Goal: Information Seeking & Learning: Learn about a topic

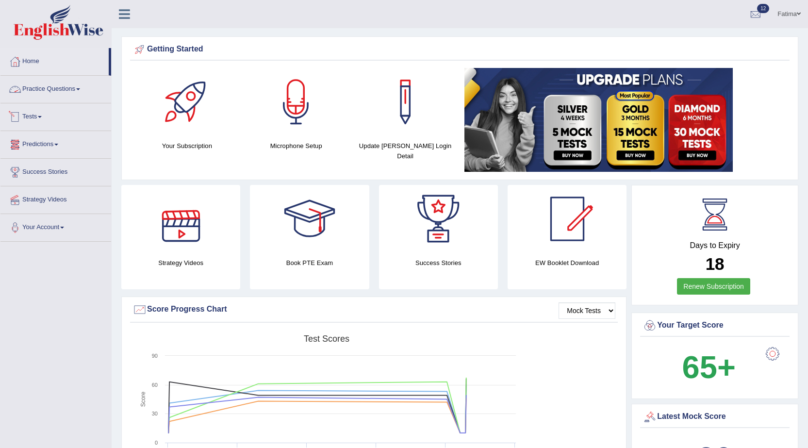
click at [74, 89] on link "Practice Questions" at bounding box center [55, 88] width 111 height 24
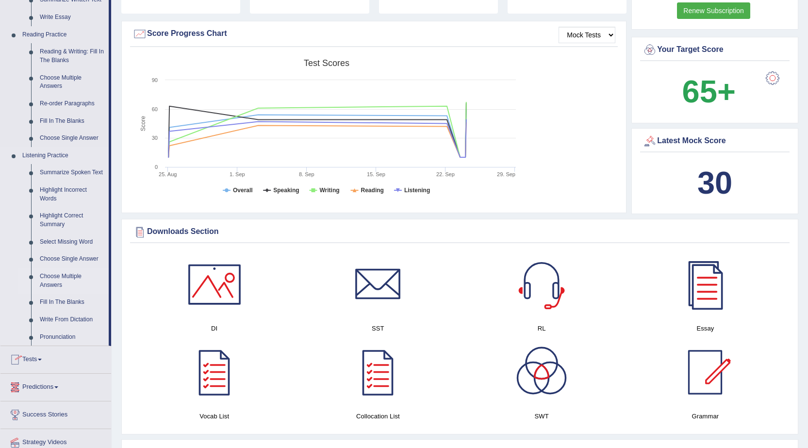
scroll to position [291, 0]
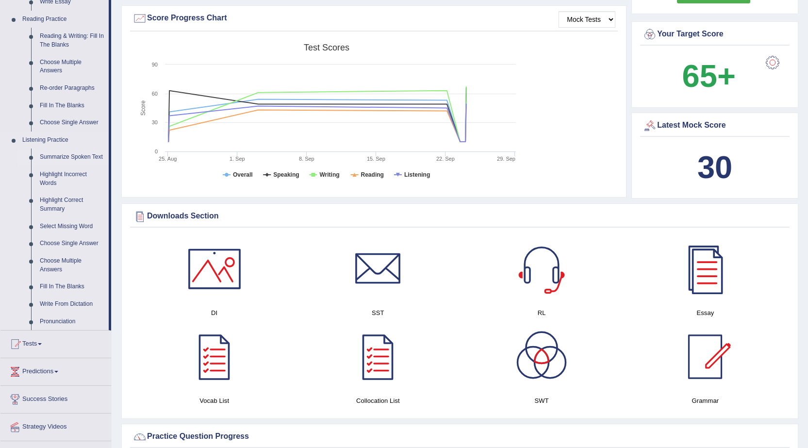
click at [65, 154] on link "Summarize Spoken Text" at bounding box center [71, 157] width 73 height 17
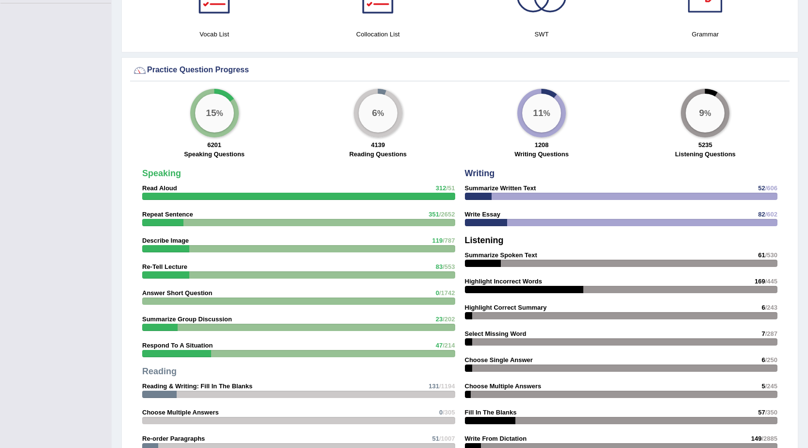
scroll to position [530, 0]
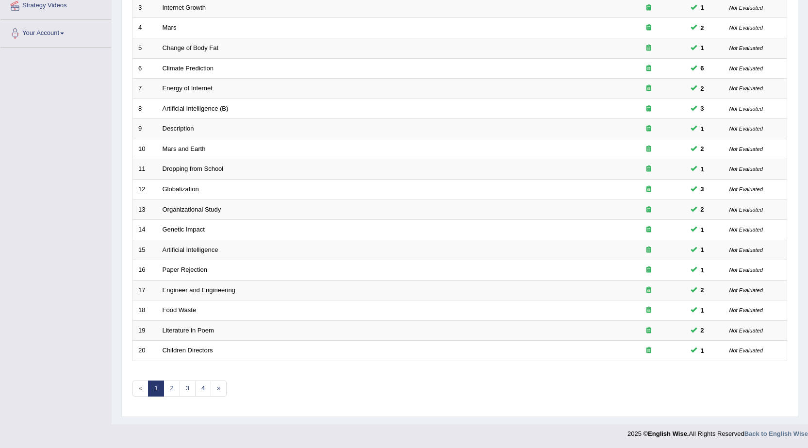
scroll to position [195, 0]
click at [169, 384] on link "2" at bounding box center [172, 388] width 16 height 16
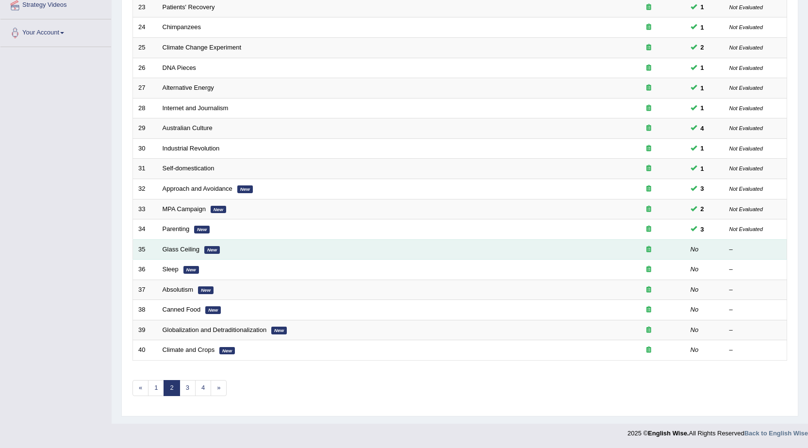
scroll to position [195, 0]
click at [172, 251] on link "Glass Ceiling" at bounding box center [181, 249] width 37 height 7
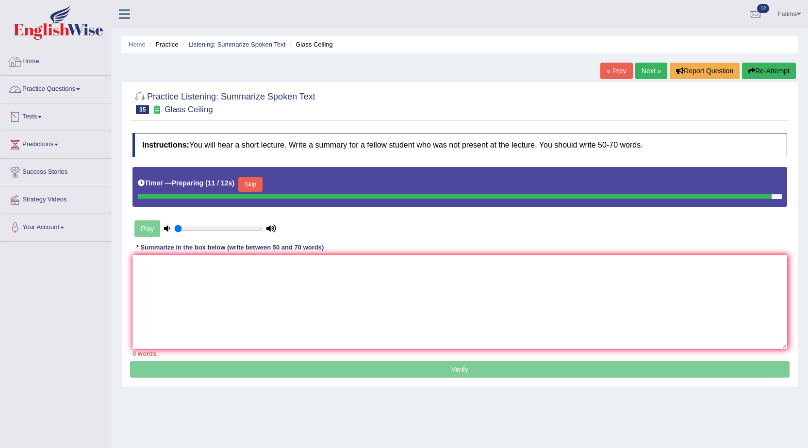
click at [74, 96] on link "Practice Questions" at bounding box center [55, 88] width 111 height 24
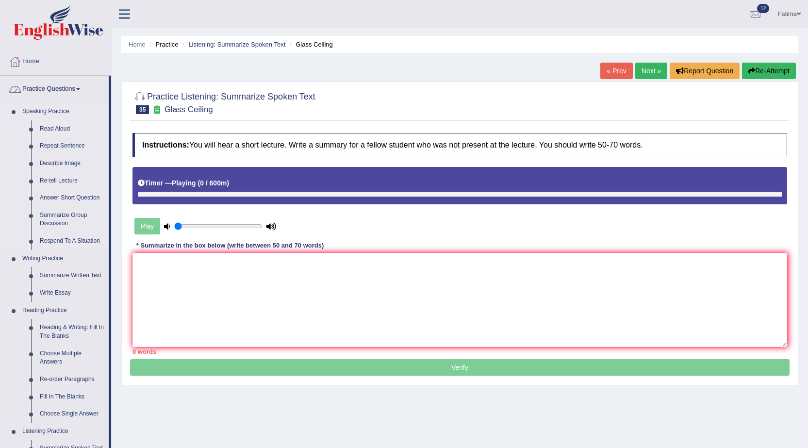
click at [61, 129] on link "Read Aloud" at bounding box center [71, 128] width 73 height 17
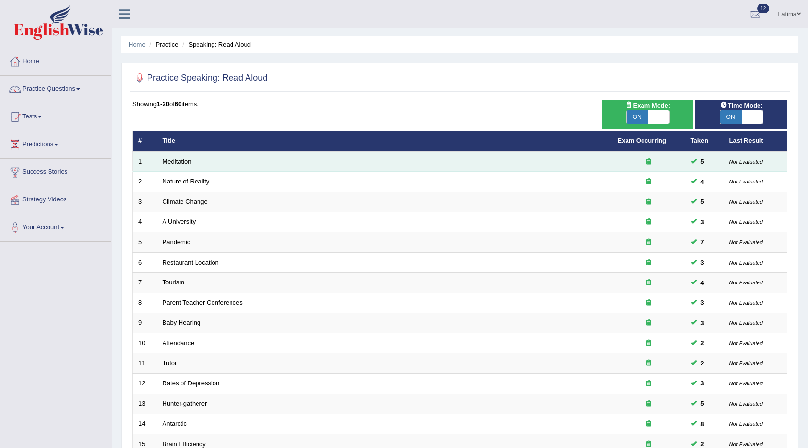
click at [184, 157] on td "Meditation" at bounding box center [384, 161] width 455 height 20
click at [180, 160] on link "Meditation" at bounding box center [177, 161] width 29 height 7
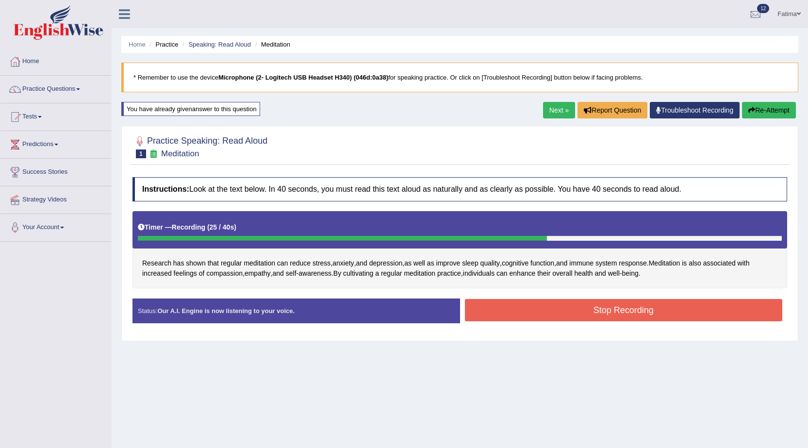
click at [653, 303] on button "Stop Recording" at bounding box center [624, 310] width 318 height 22
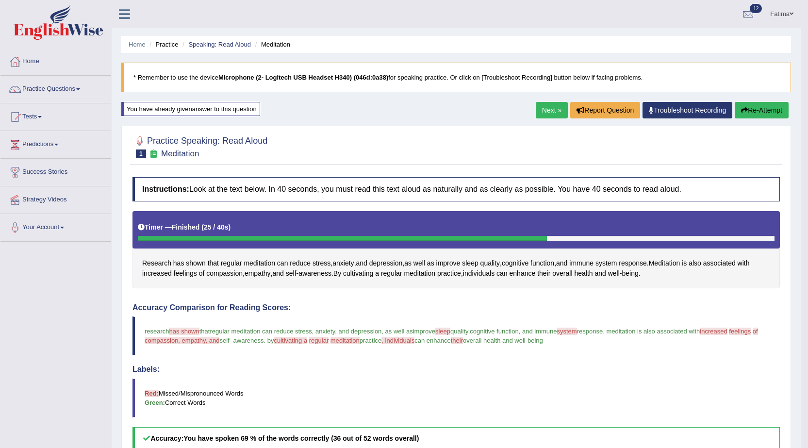
click at [539, 111] on link "Next »" at bounding box center [552, 110] width 32 height 17
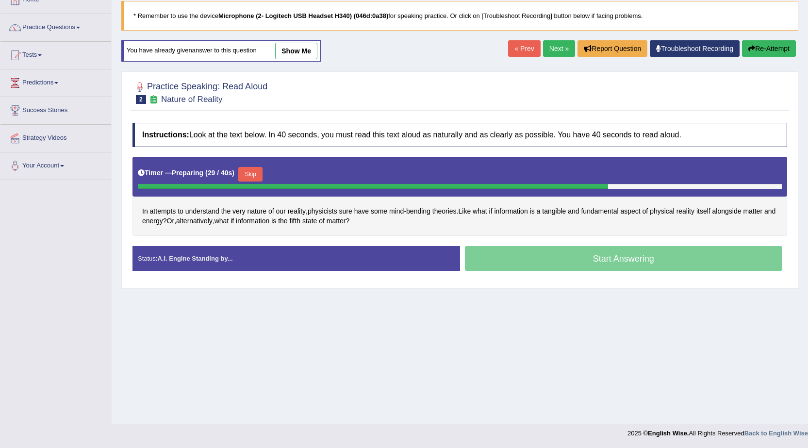
click at [259, 169] on button "Skip" at bounding box center [250, 174] width 24 height 15
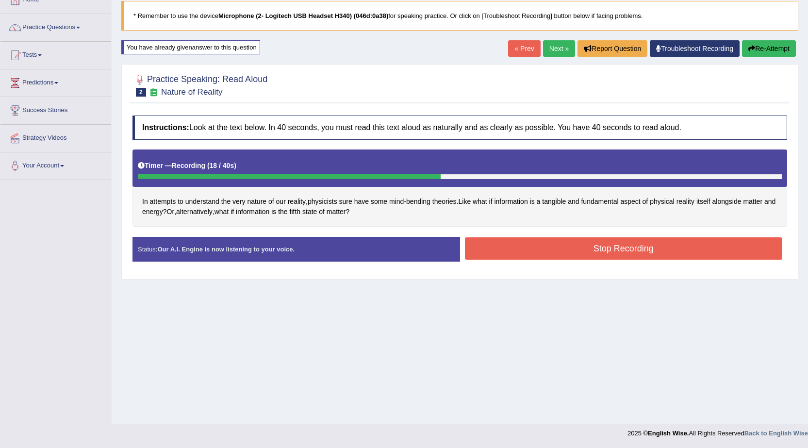
click at [564, 251] on button "Stop Recording" at bounding box center [624, 248] width 318 height 22
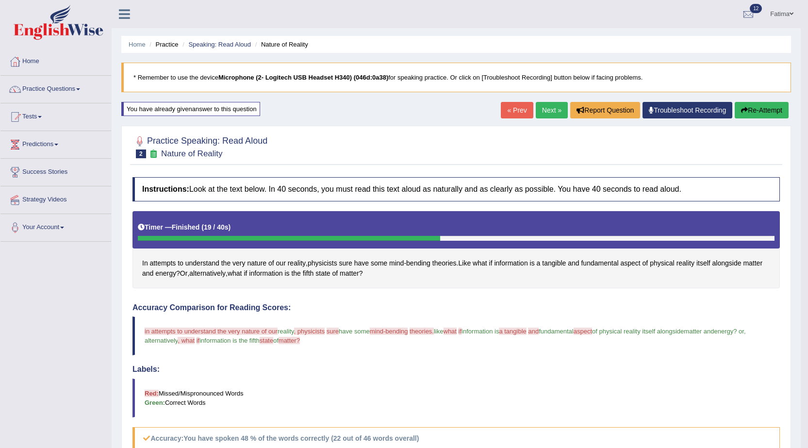
click at [767, 113] on button "Re-Attempt" at bounding box center [762, 110] width 54 height 17
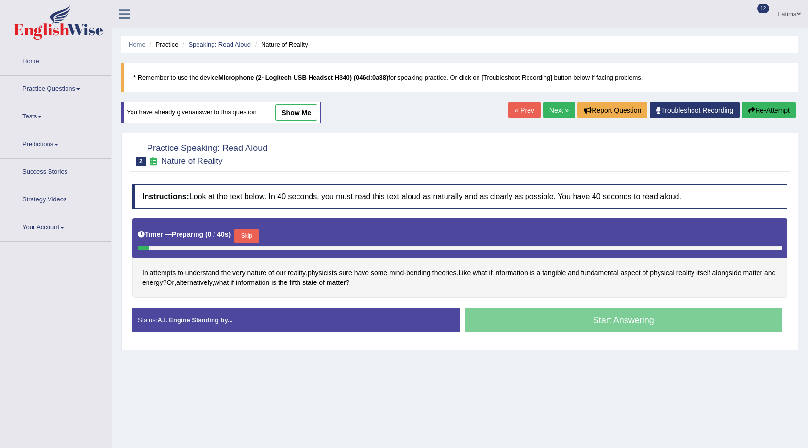
click at [245, 232] on button "Skip" at bounding box center [246, 236] width 24 height 15
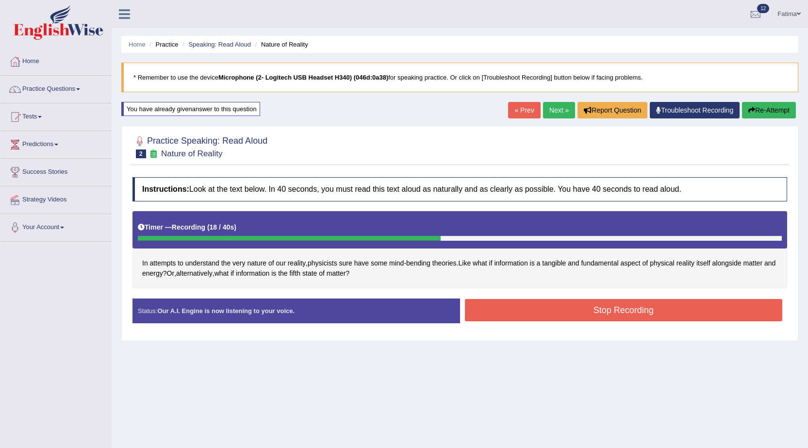
drag, startPoint x: 559, startPoint y: 317, endPoint x: 533, endPoint y: 326, distance: 28.1
click at [557, 318] on button "Stop Recording" at bounding box center [624, 310] width 318 height 22
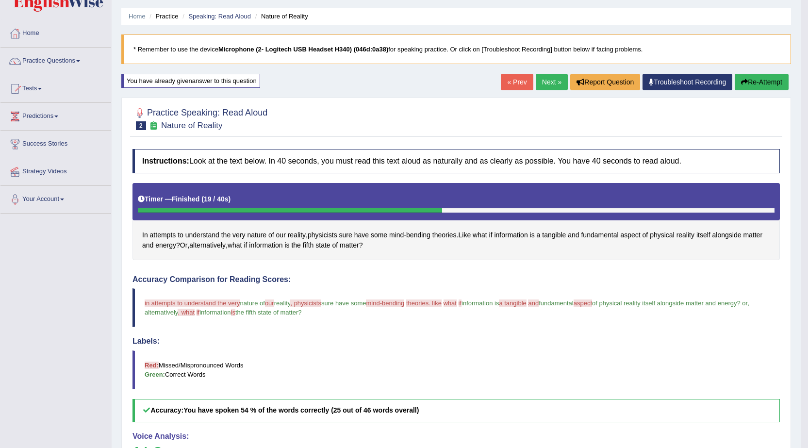
scroll to position [26, 0]
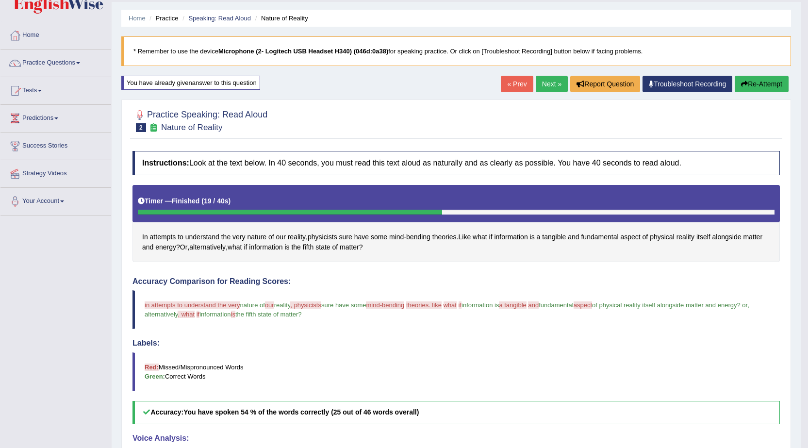
click at [753, 84] on button "Re-Attempt" at bounding box center [762, 84] width 54 height 17
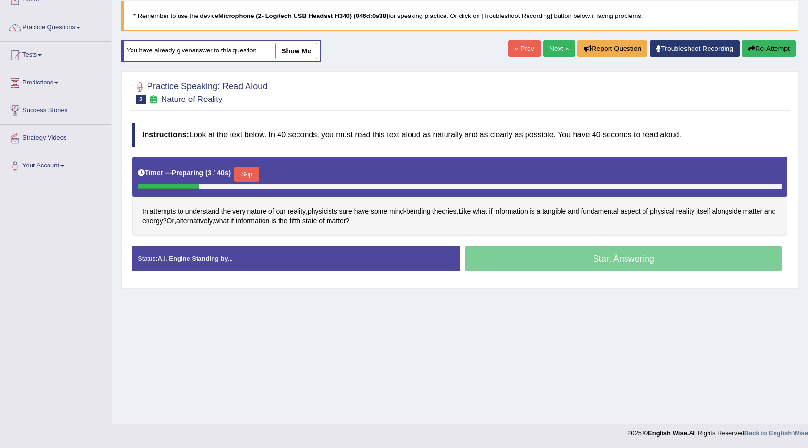
click at [245, 169] on button "Skip" at bounding box center [246, 174] width 24 height 15
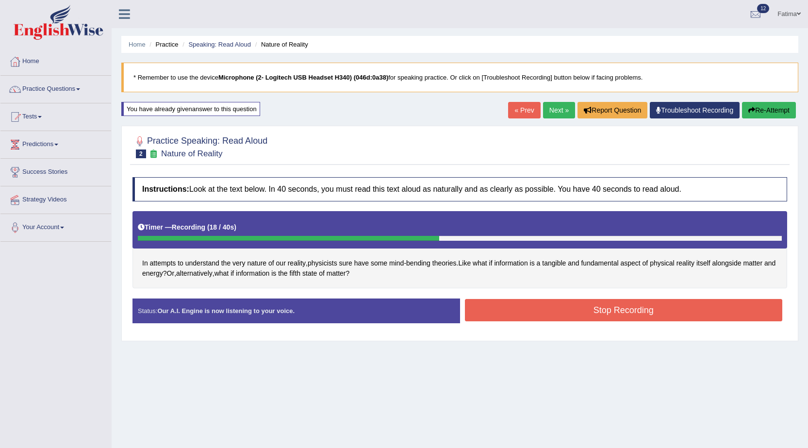
click at [753, 115] on button "Re-Attempt" at bounding box center [769, 110] width 54 height 17
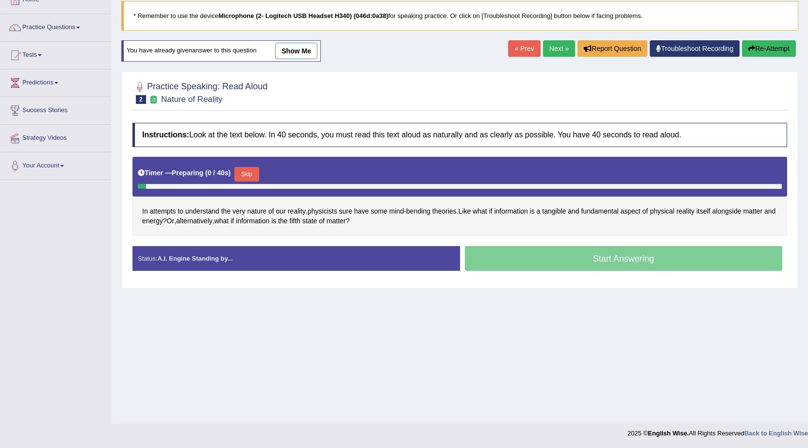
click at [252, 175] on button "Skip" at bounding box center [246, 174] width 24 height 15
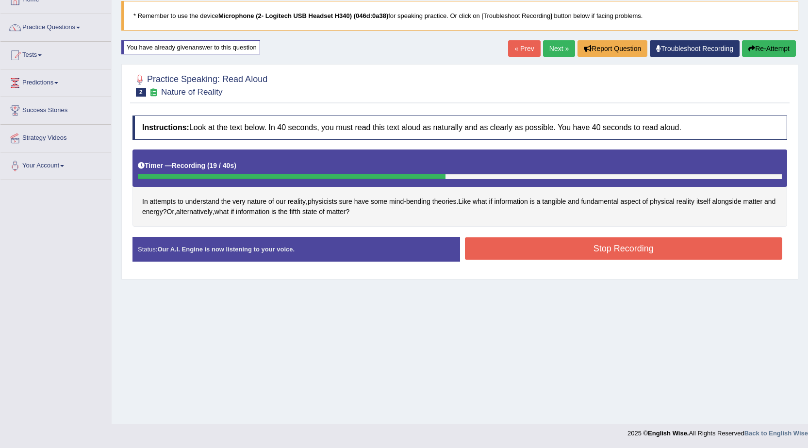
click at [503, 246] on button "Stop Recording" at bounding box center [624, 248] width 318 height 22
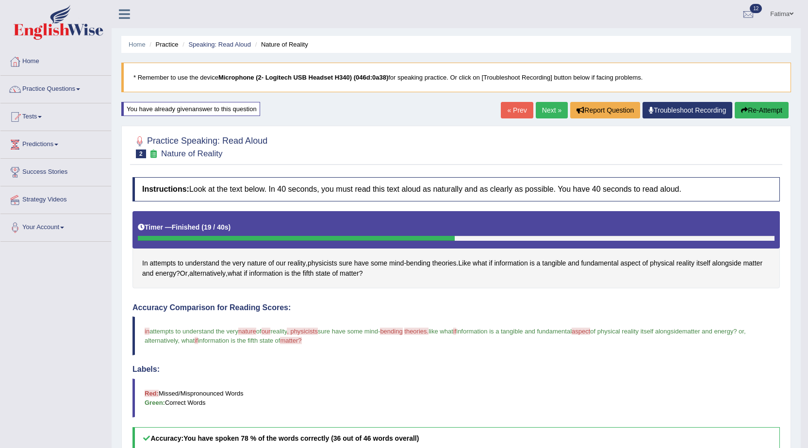
click at [540, 112] on link "Next »" at bounding box center [552, 110] width 32 height 17
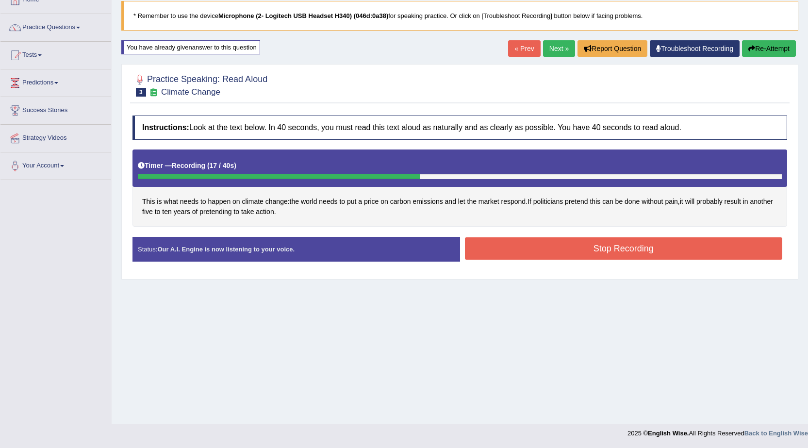
click at [514, 251] on button "Stop Recording" at bounding box center [624, 248] width 318 height 22
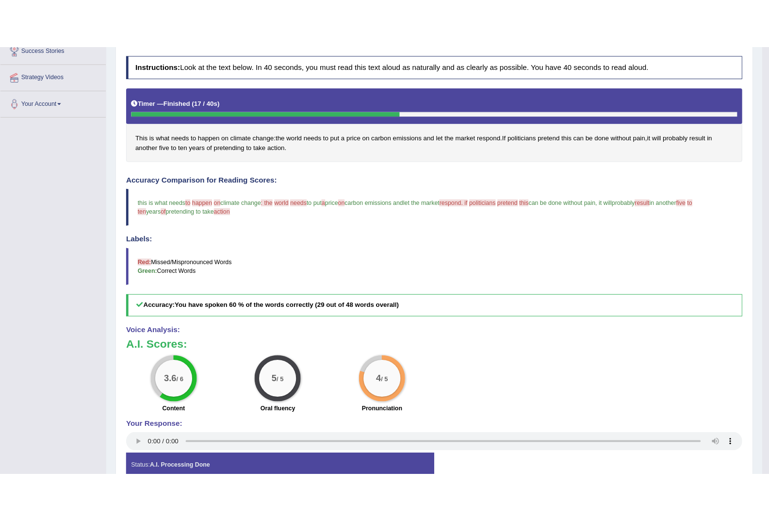
scroll to position [26, 0]
